Goal: Find specific page/section: Find specific page/section

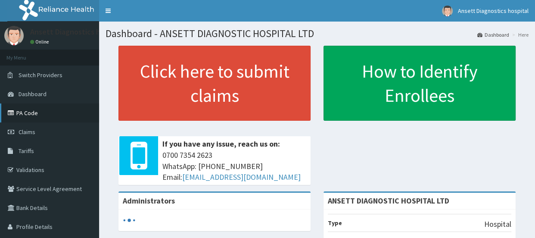
click at [49, 116] on link "PA Code" at bounding box center [49, 112] width 99 height 19
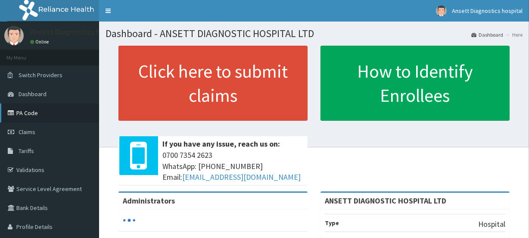
click at [26, 110] on link "PA Code" at bounding box center [49, 112] width 99 height 19
click at [25, 115] on link "PA Code" at bounding box center [49, 112] width 99 height 19
